Goal: Task Accomplishment & Management: Use online tool/utility

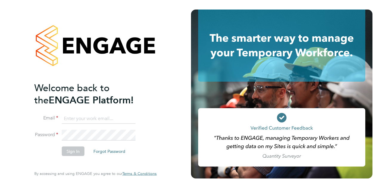
click at [78, 121] on input at bounding box center [99, 118] width 74 height 11
type input "[EMAIL_ADDRESS][PERSON_NAME][PERSON_NAME][DOMAIN_NAME]"
click at [75, 153] on button "Sign In" at bounding box center [73, 152] width 23 height 10
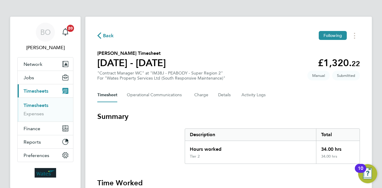
click at [207, 64] on section "Matthew Harris's Timesheet 23 - 29 Aug 2025 £1,320. 22 "Contract Manager WC" at…" at bounding box center [228, 65] width 263 height 31
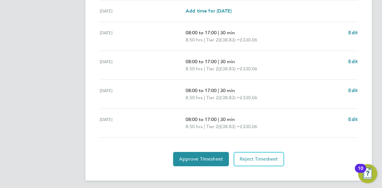
scroll to position [239, 0]
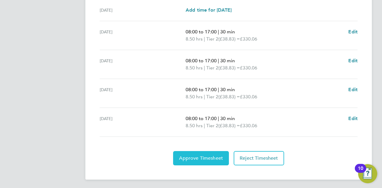
click at [198, 158] on span "Approve Timesheet" at bounding box center [201, 158] width 44 height 6
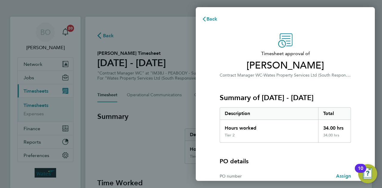
click at [286, 83] on div "Summary of 23 - 29 Aug 2025 Description Total Hours worked 34.00 hrs Tier 2 34.…" at bounding box center [285, 111] width 131 height 64
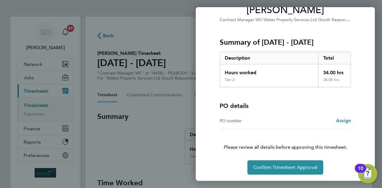
scroll to position [56, 0]
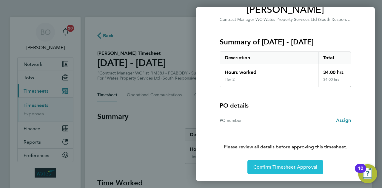
click at [285, 168] on span "Confirm Timesheet Approval" at bounding box center [285, 167] width 64 height 6
